Goal: Information Seeking & Learning: Learn about a topic

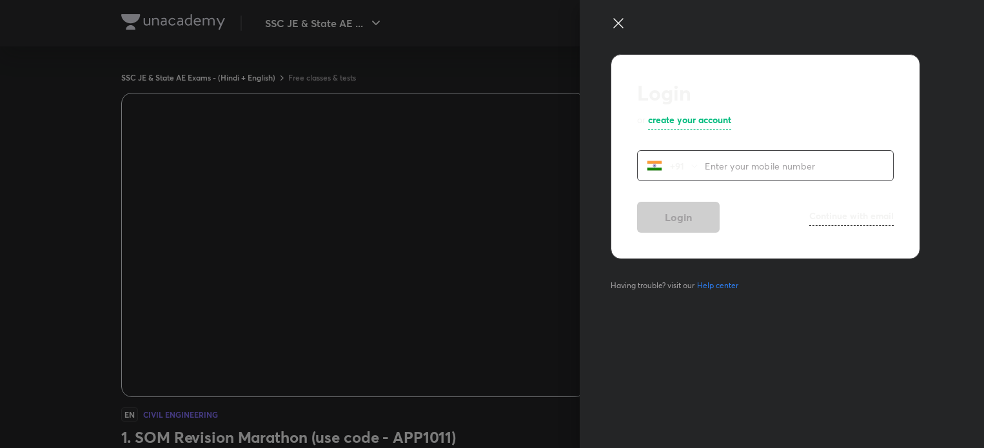
click at [618, 28] on icon at bounding box center [617, 22] width 15 height 15
